Goal: Information Seeking & Learning: Learn about a topic

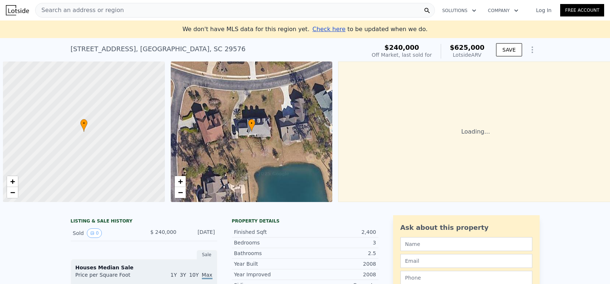
scroll to position [0, 3]
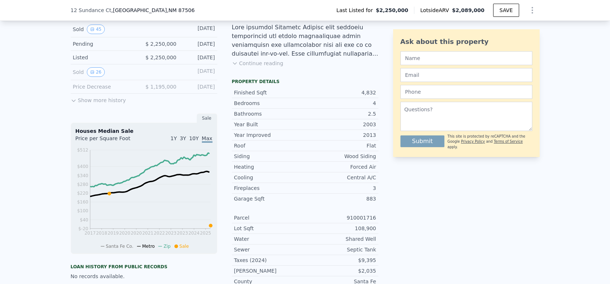
scroll to position [180, 0]
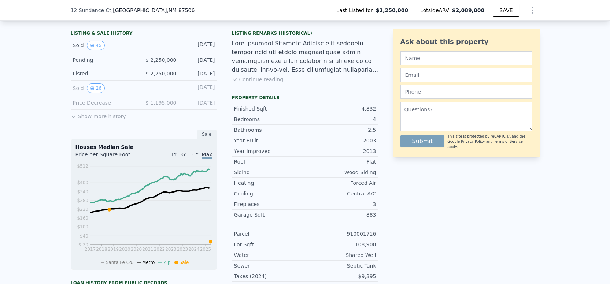
click at [74, 120] on button "Show more history" at bounding box center [98, 115] width 55 height 10
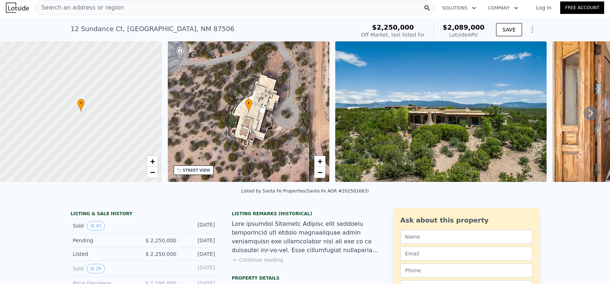
scroll to position [0, 0]
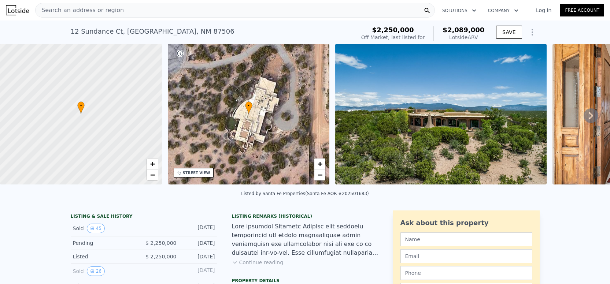
click at [119, 10] on div "Search an address or region" at bounding box center [234, 10] width 399 height 15
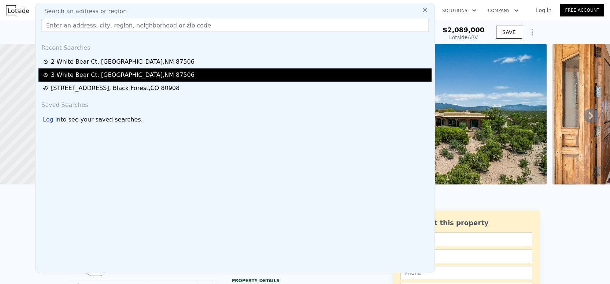
click at [82, 78] on div "[STREET_ADDRESS]" at bounding box center [123, 75] width 144 height 9
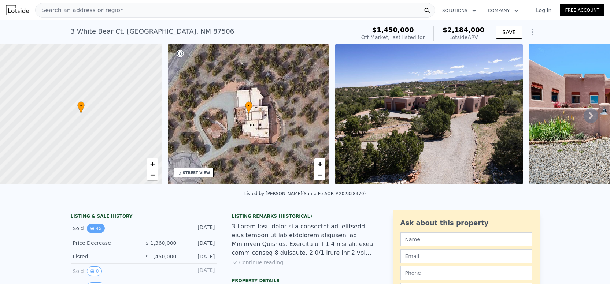
click at [96, 233] on button "45" at bounding box center [96, 229] width 18 height 10
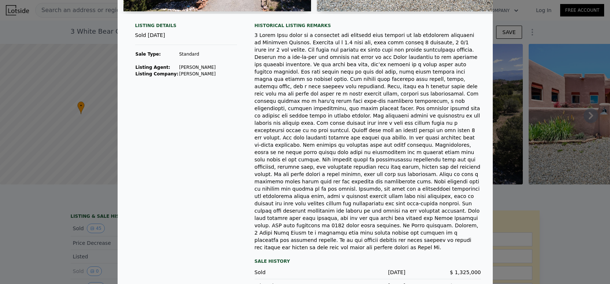
scroll to position [158, 0]
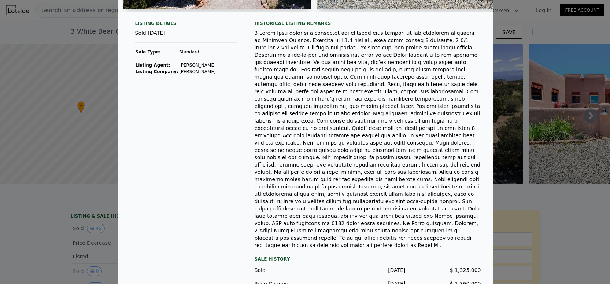
type input "3500"
type input "5872"
type input "136778.4"
checkbox input "false"
type input "$ 2,089,000"
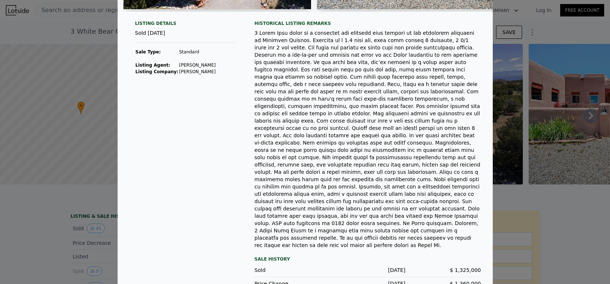
type input "-$ 469,246"
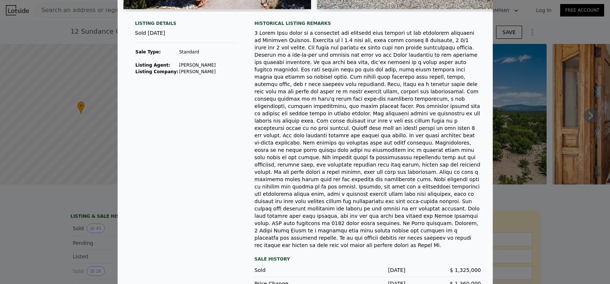
click at [250, 55] on div "Listing Details Sold Oct 12, 2023 Sale Type: Standard Listing Agent: Valerie Br…" at bounding box center [305, 168] width 375 height 295
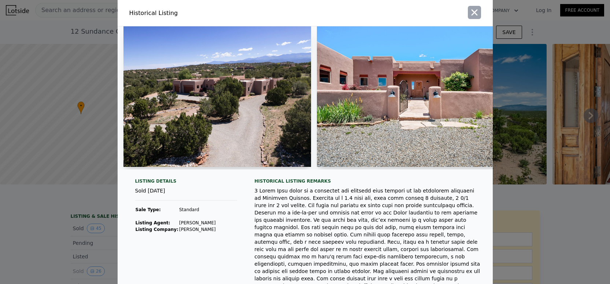
click at [472, 12] on icon "button" at bounding box center [474, 12] width 10 height 10
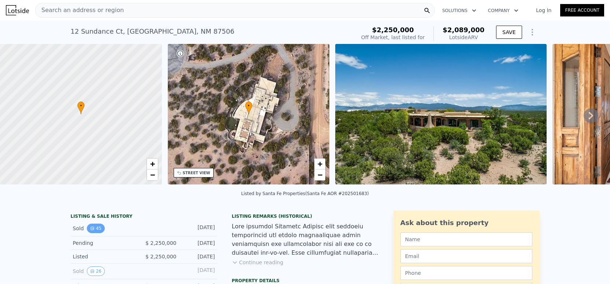
click at [91, 233] on button "45" at bounding box center [96, 229] width 18 height 10
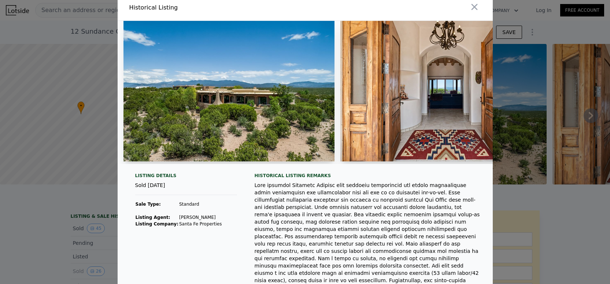
scroll to position [4, 0]
